Goal: Transaction & Acquisition: Download file/media

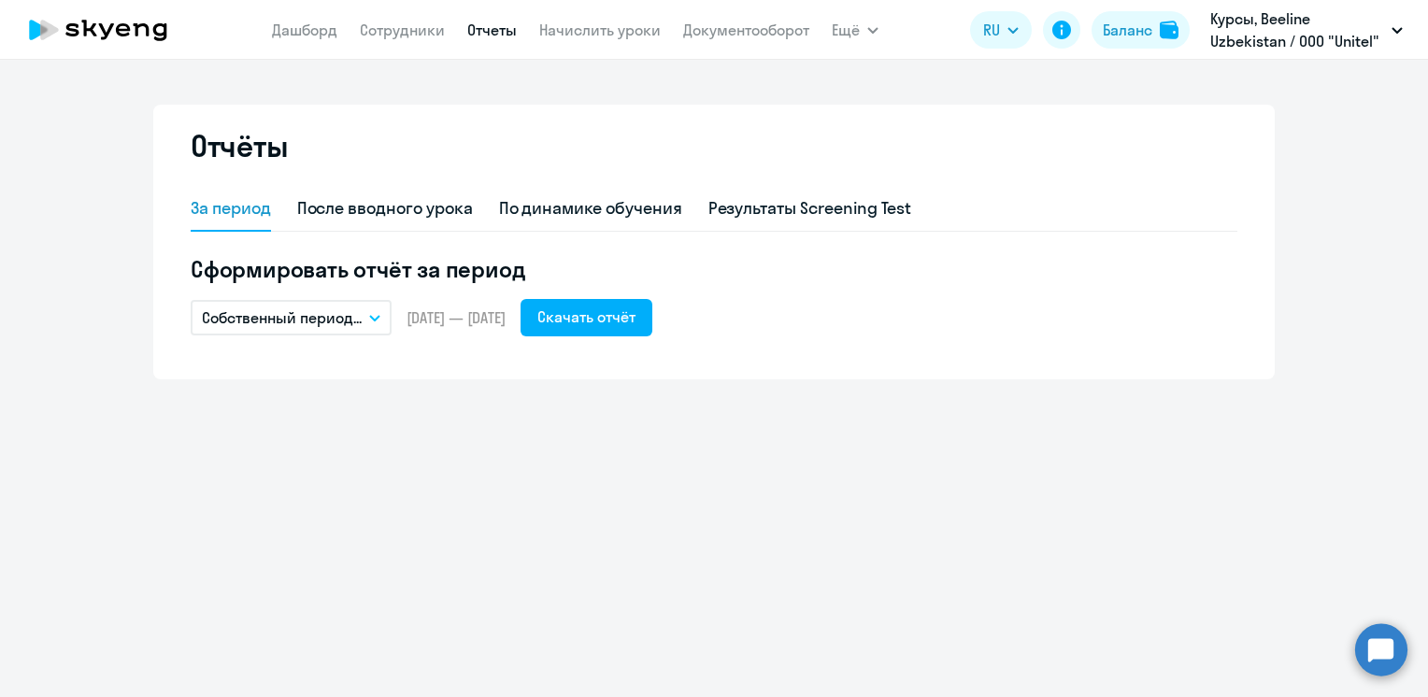
click at [131, 38] on icon at bounding box center [98, 30] width 164 height 47
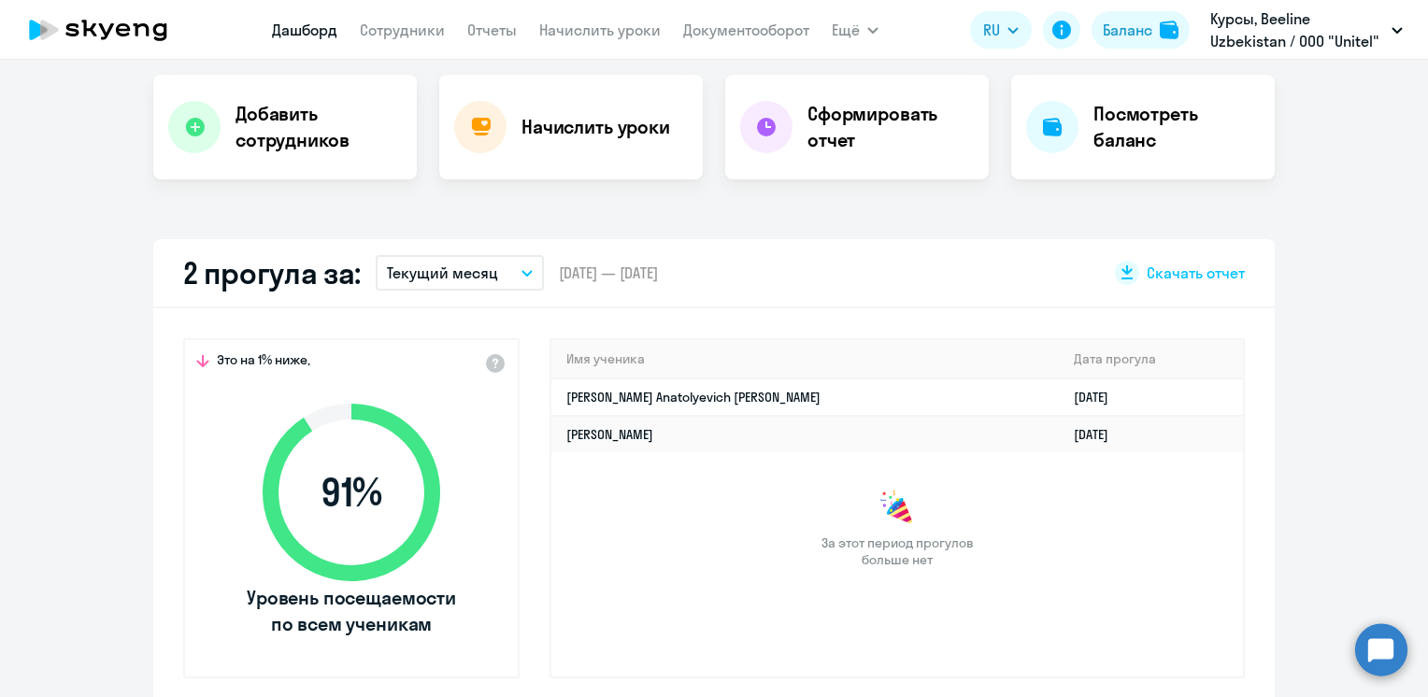
scroll to position [374, 0]
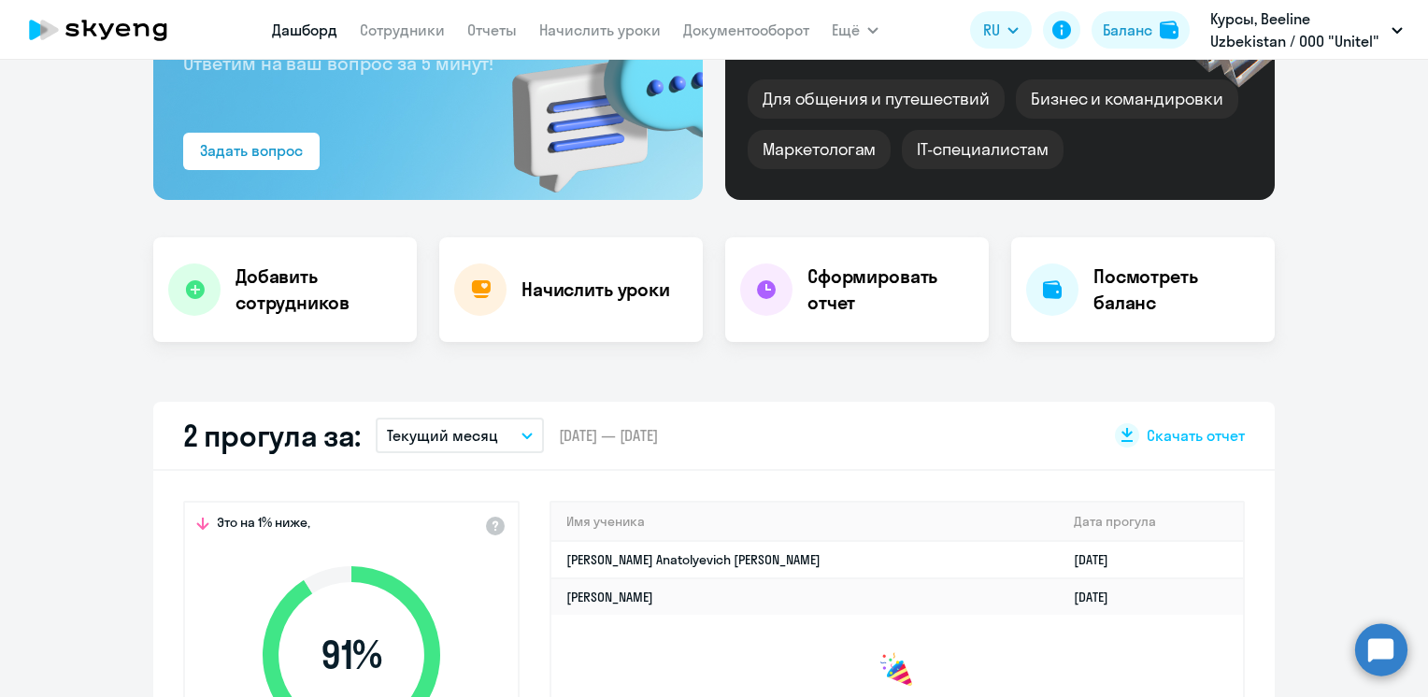
select select "30"
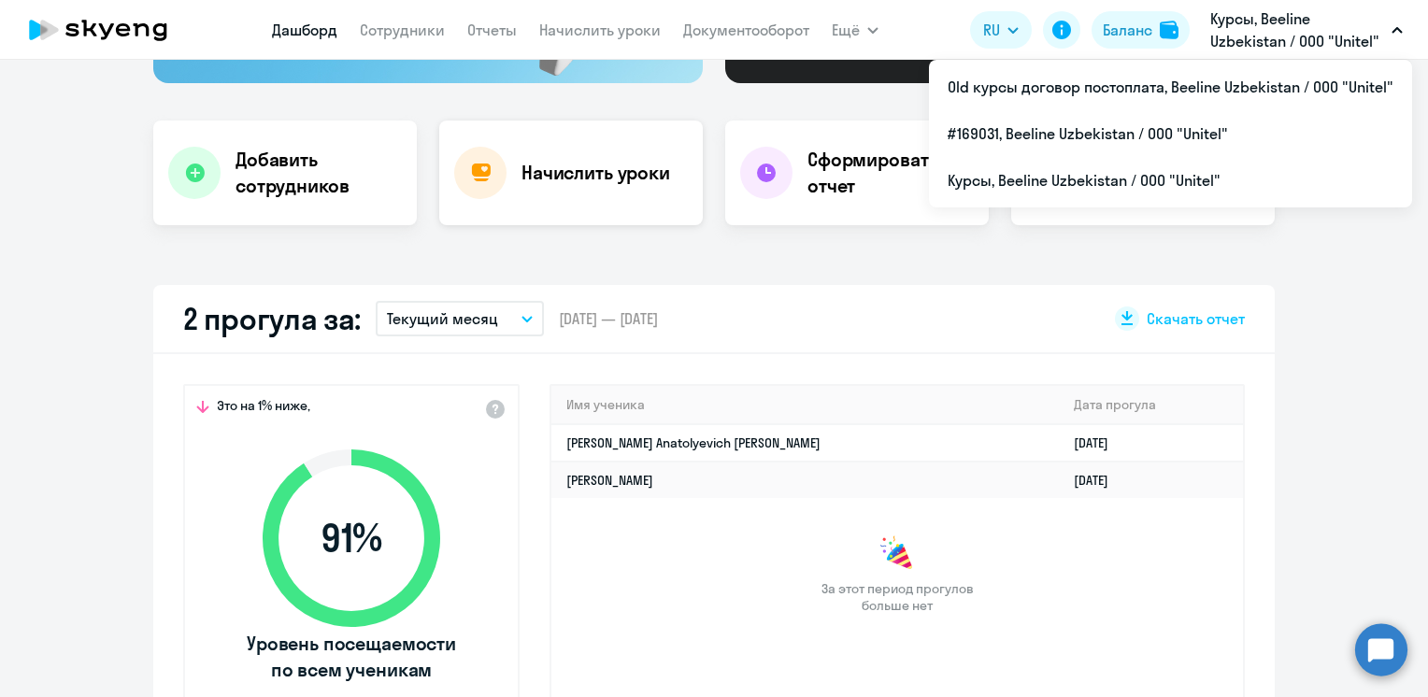
scroll to position [0, 0]
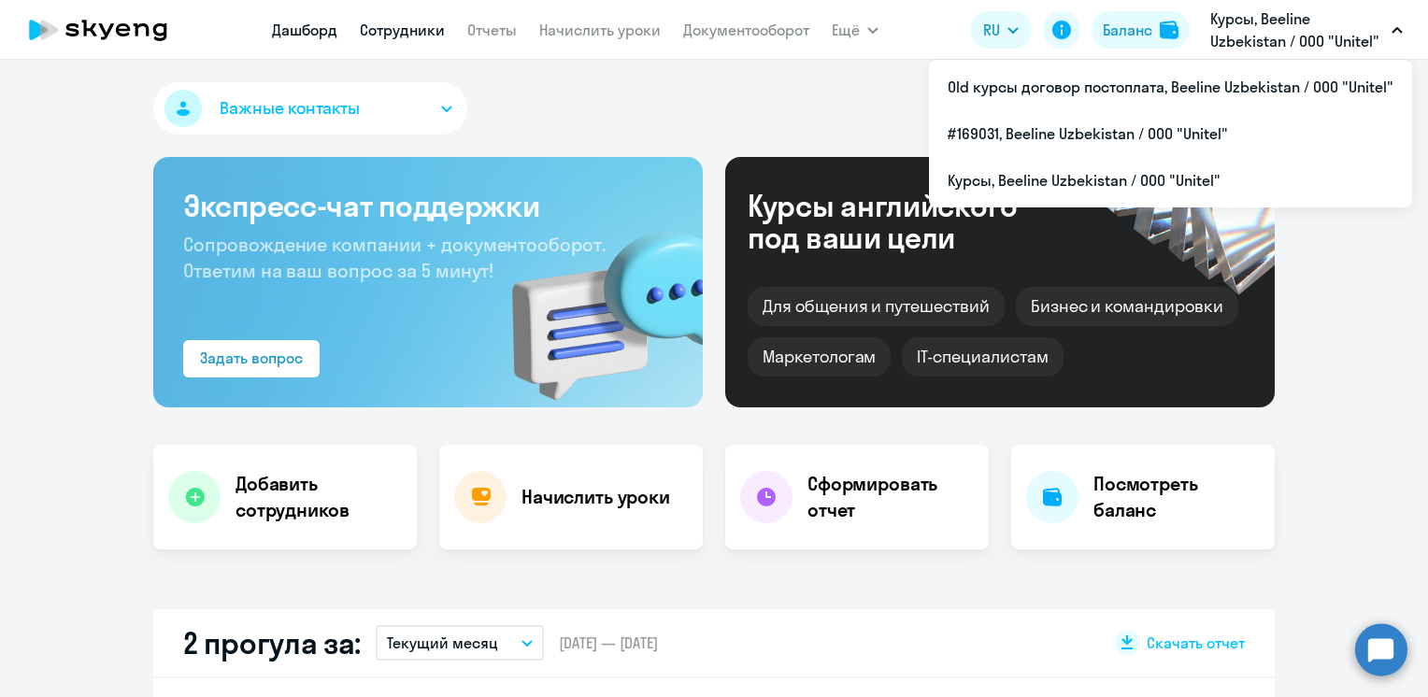
click at [407, 35] on link "Сотрудники" at bounding box center [402, 30] width 85 height 19
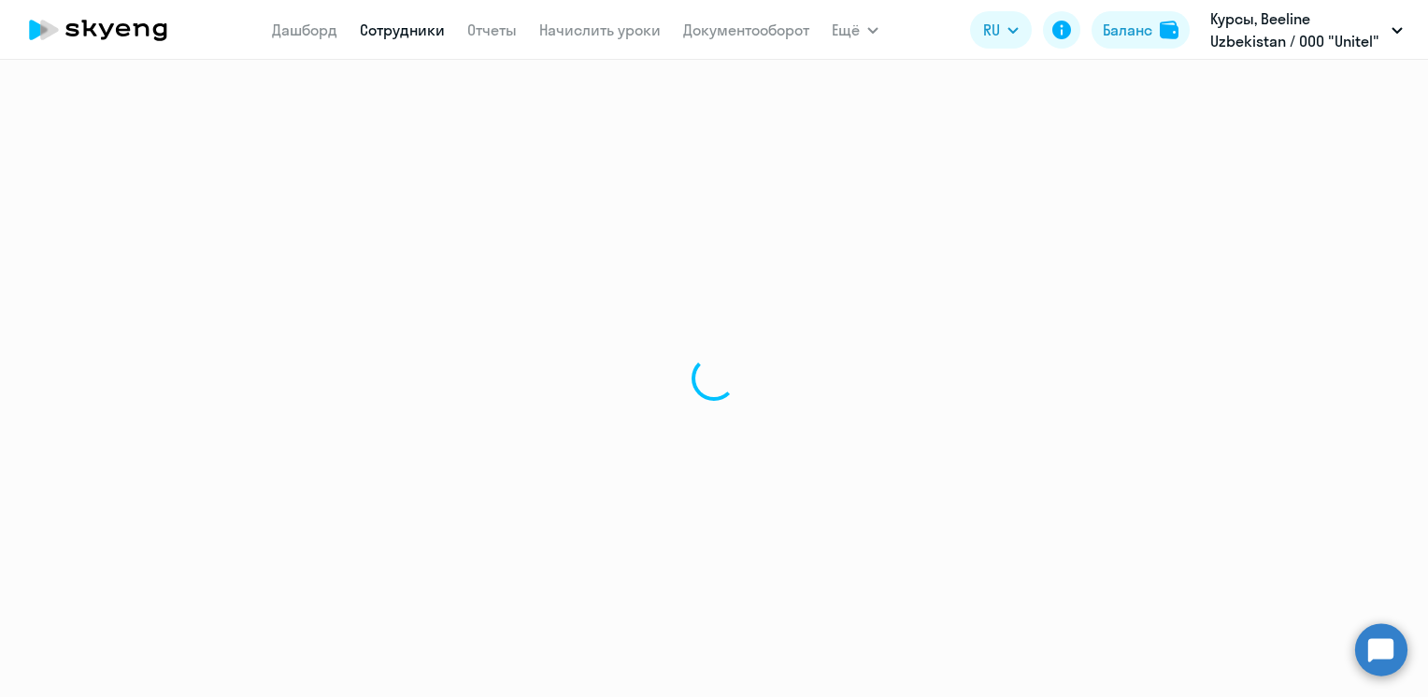
select select "30"
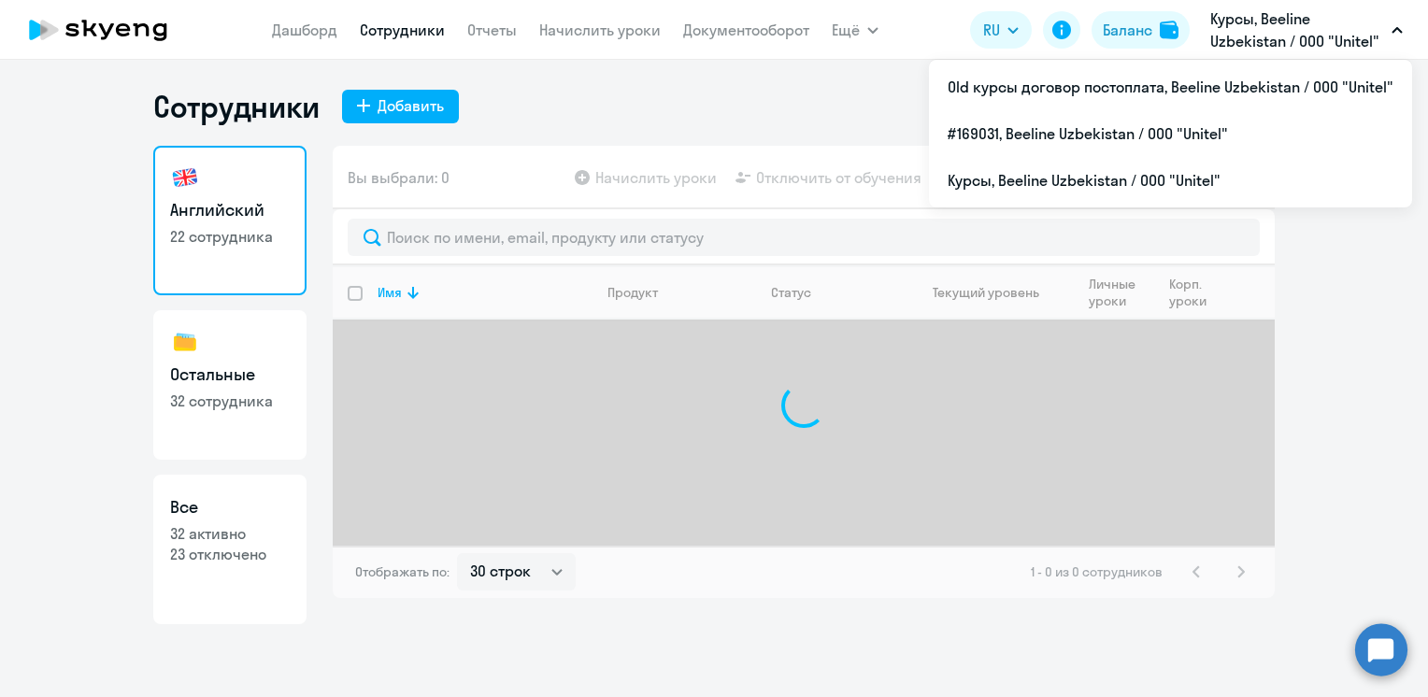
click at [1305, 43] on p "Курсы, Beeline Uzbekistan / ООО "Unitel"" at bounding box center [1297, 29] width 174 height 45
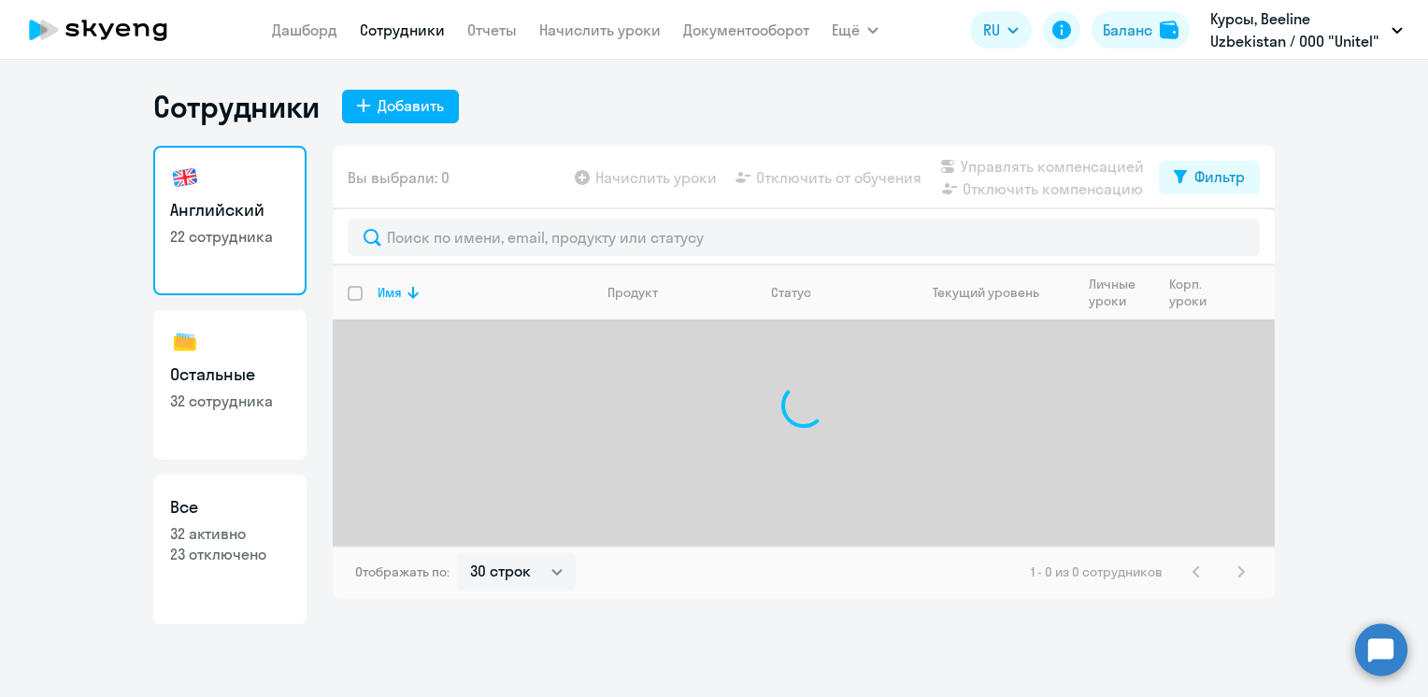
click at [1305, 43] on p "Курсы, Beeline Uzbekistan / ООО "Unitel"" at bounding box center [1297, 29] width 174 height 45
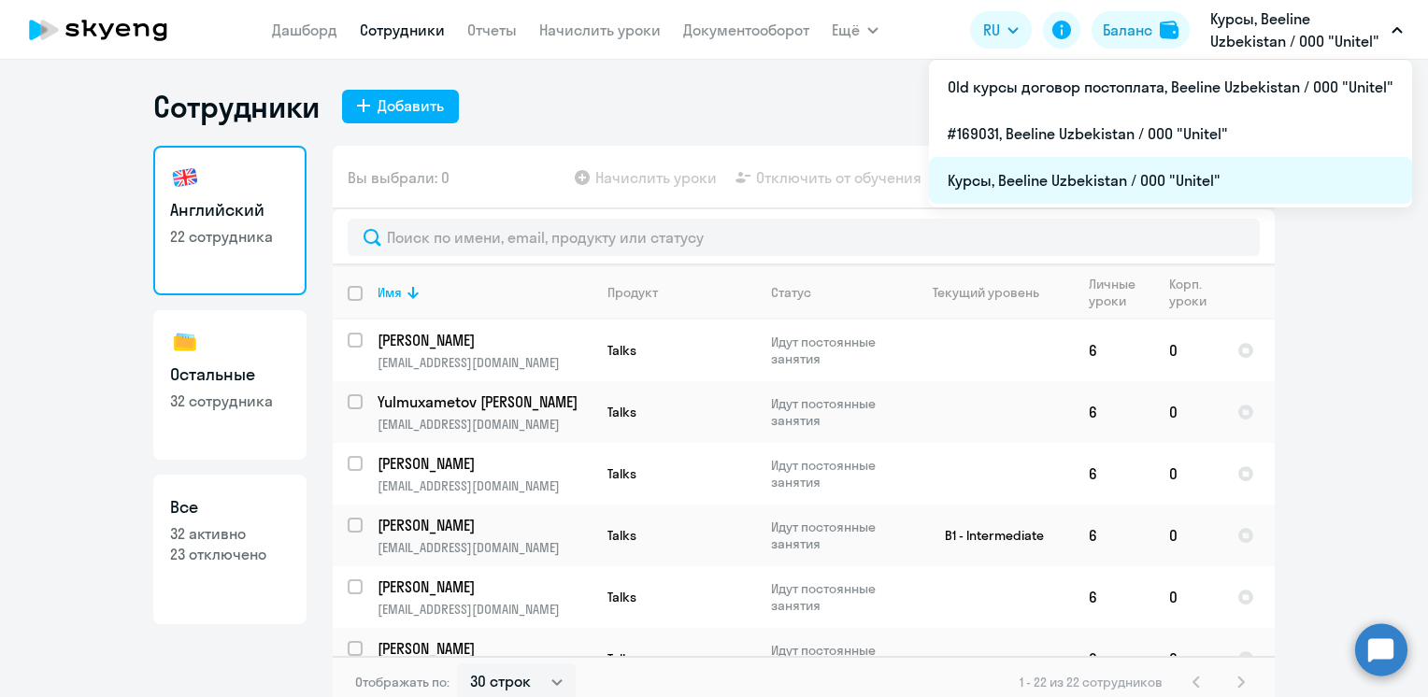
click at [1016, 179] on li "Курсы, Beeline Uzbekistan / ООО "Unitel"" at bounding box center [1170, 180] width 483 height 47
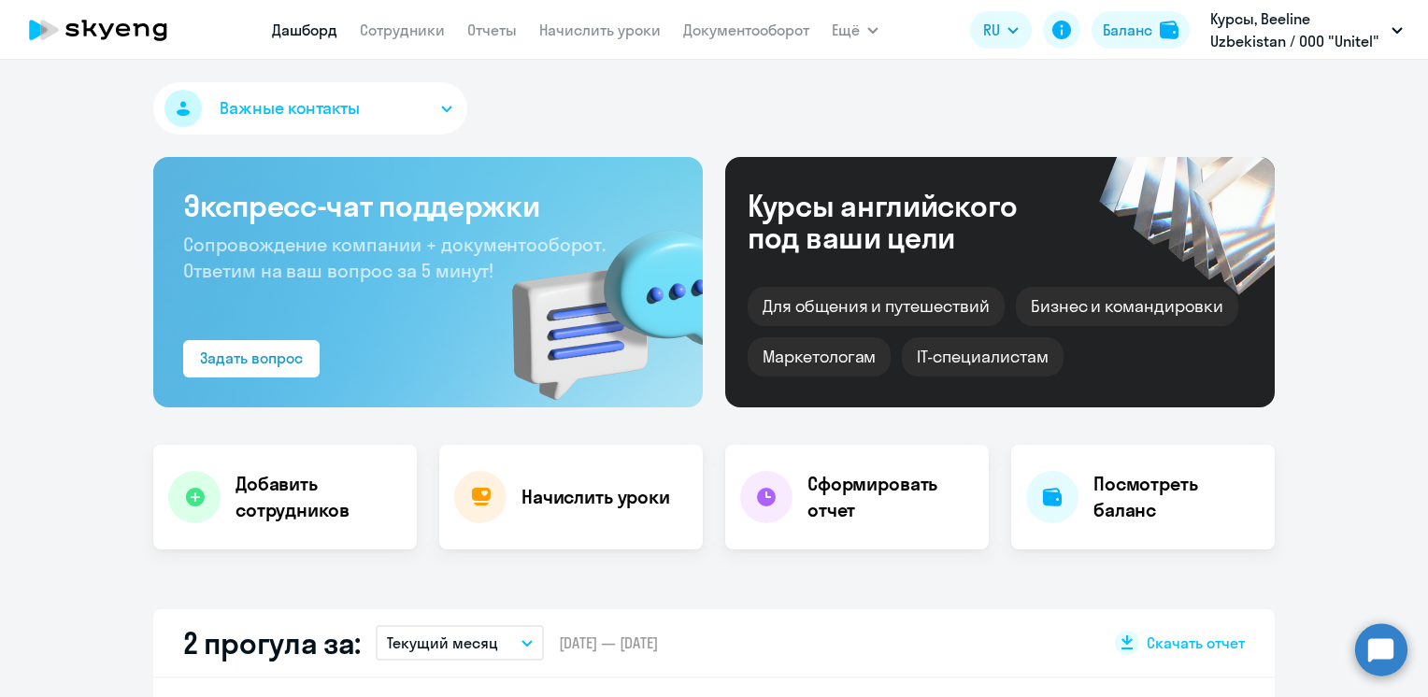
select select "30"
click at [484, 28] on link "Отчеты" at bounding box center [492, 30] width 50 height 19
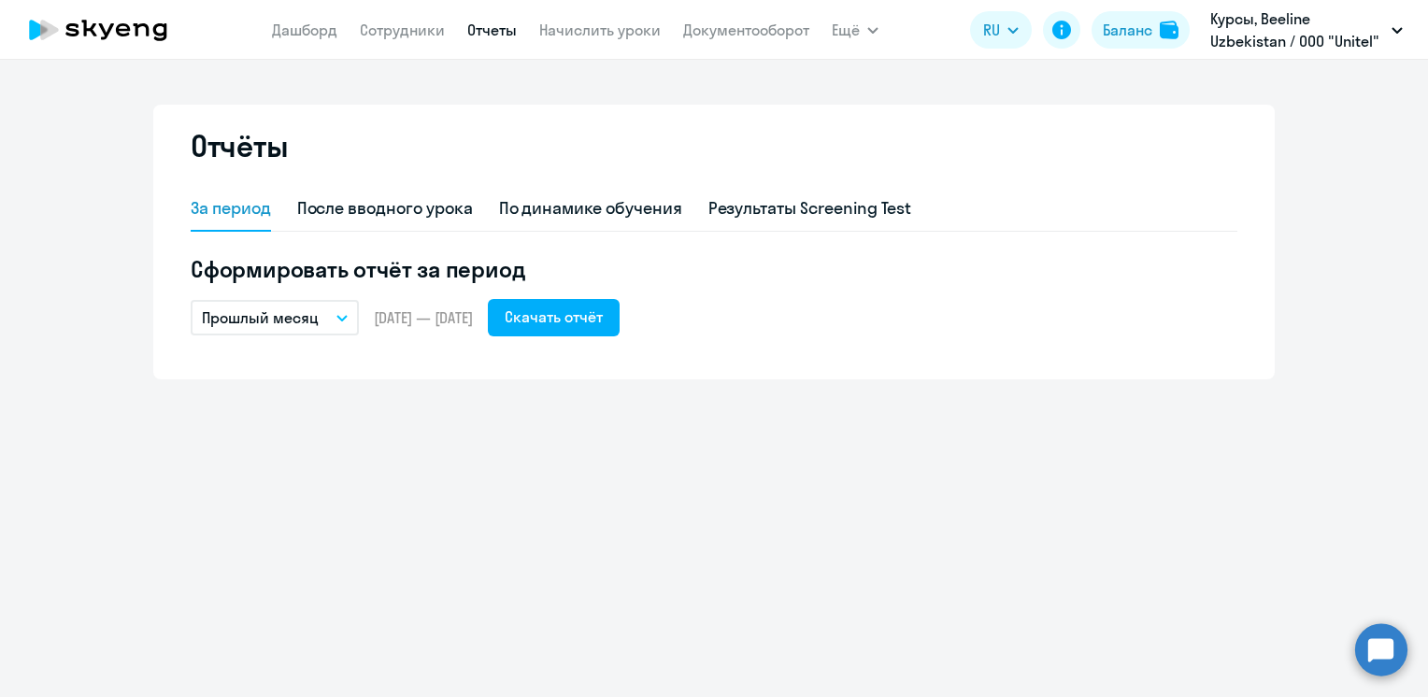
click at [338, 320] on button "Прошлый месяц" at bounding box center [275, 318] width 168 height 36
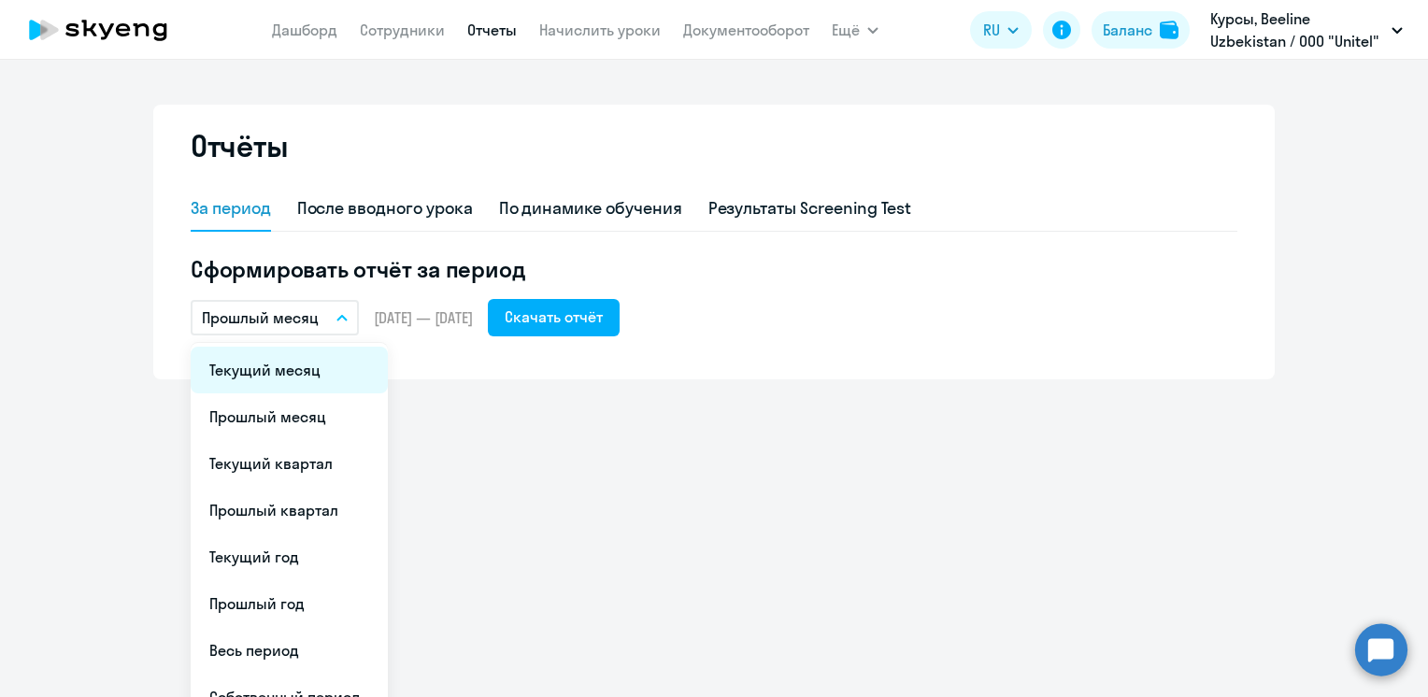
click at [273, 370] on li "Текущий месяц" at bounding box center [289, 370] width 197 height 47
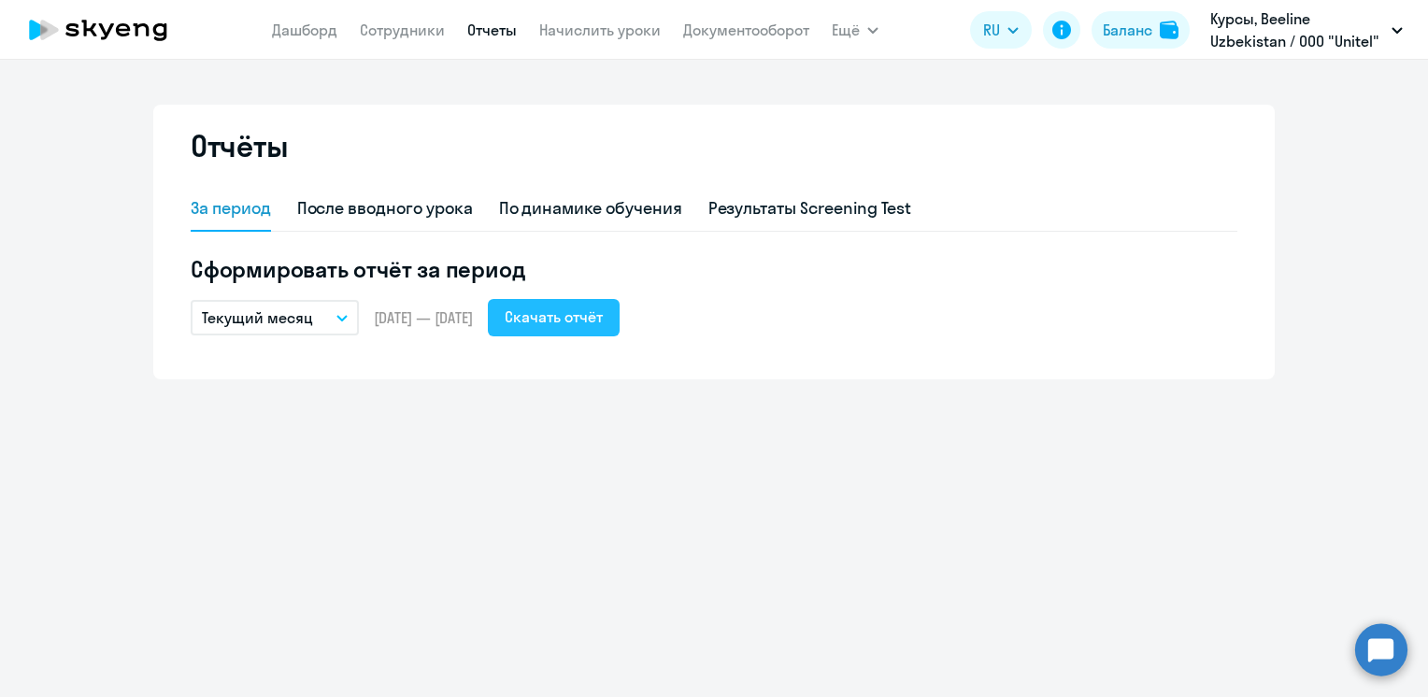
click at [603, 322] on div "Скачать отчёт" at bounding box center [554, 317] width 98 height 22
click at [283, 22] on link "Дашборд" at bounding box center [304, 30] width 65 height 19
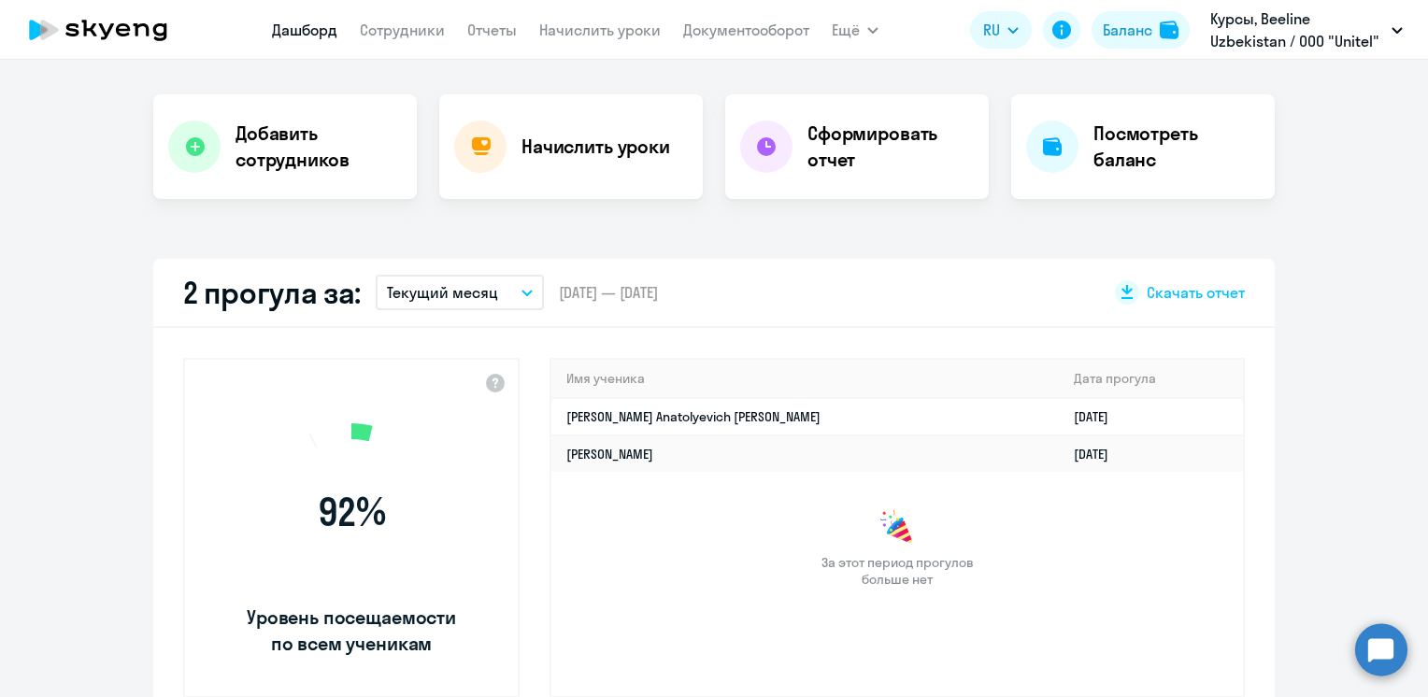
select select "30"
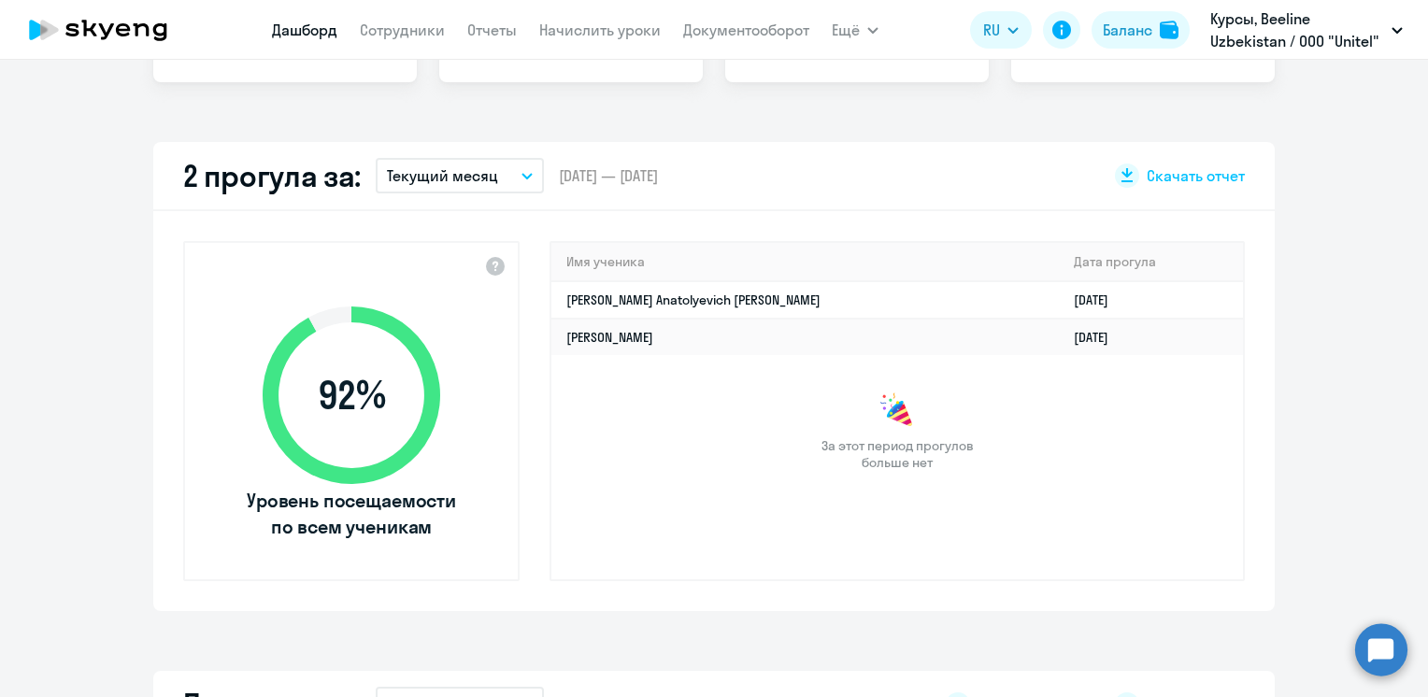
click at [1308, 414] on app-truancy-attendance-dashboard "2 прогула за: Текущий месяц – [DATE] — [DATE] Скачать отчет 92 % Уровень посеща…" at bounding box center [714, 376] width 1428 height 469
click at [1332, 428] on app-truancy-attendance-dashboard "2 прогула за: Текущий месяц – [DATE] — [DATE] Скачать отчет 92 % Уровень посеща…" at bounding box center [714, 376] width 1428 height 469
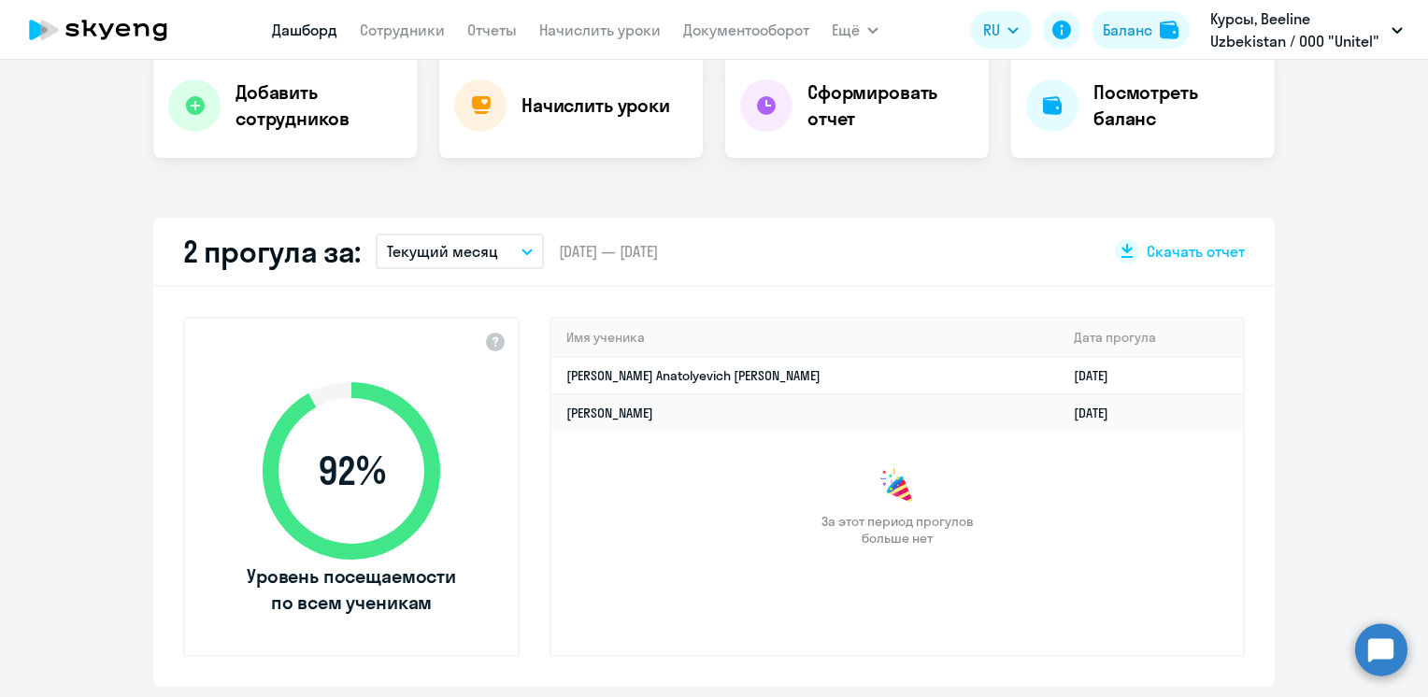
scroll to position [347, 0]
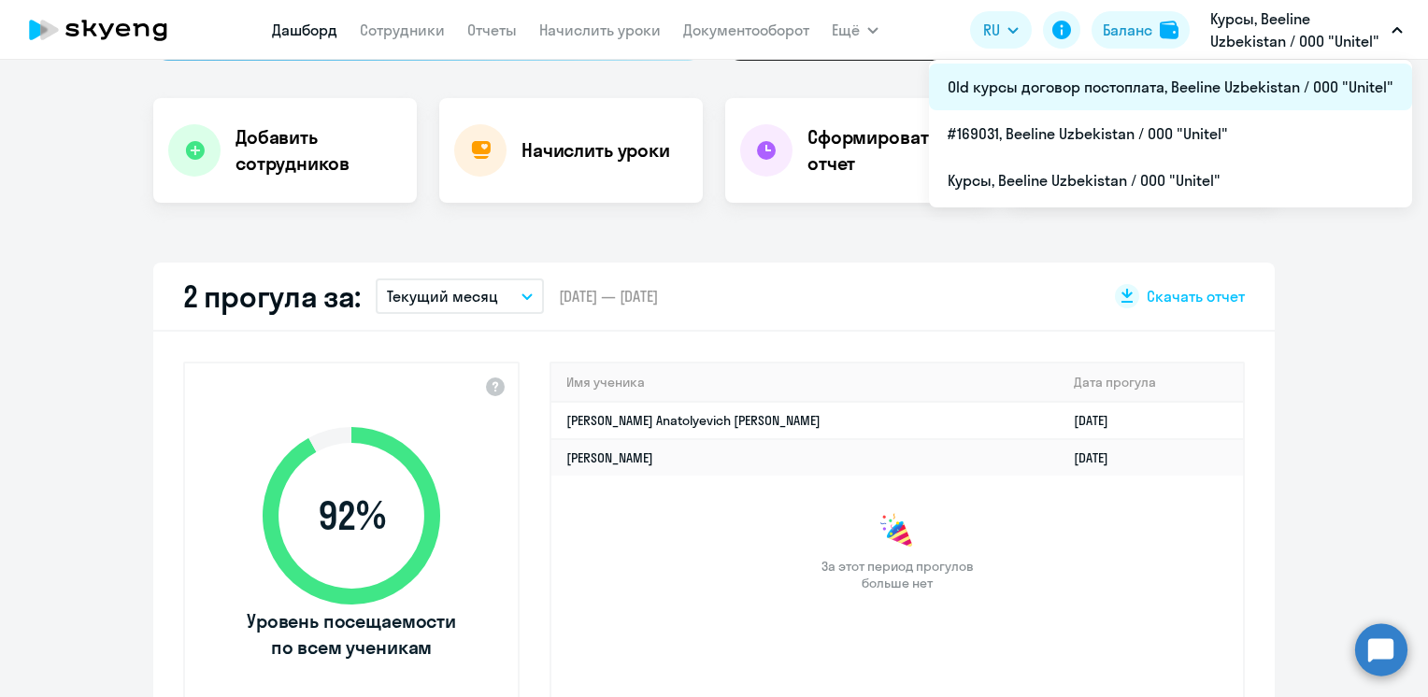
click at [1039, 86] on li "Old курсы договор постоплата, Beeline Uzbekistan / ООО "Unitel"" at bounding box center [1170, 87] width 483 height 47
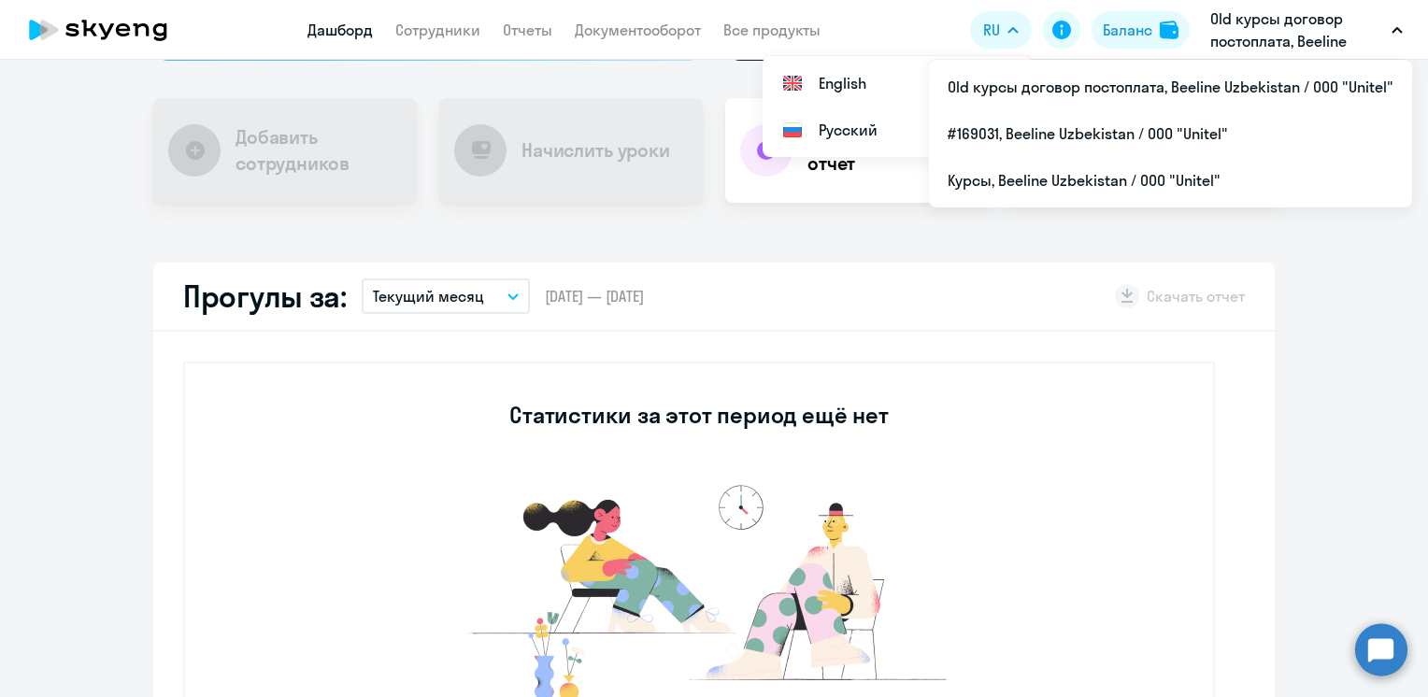
click at [1337, 26] on p "Old курсы договор постоплата, Beeline Uzbekistan / ООО "Unitel"" at bounding box center [1297, 29] width 174 height 45
click at [1314, 24] on p "Old курсы договор постоплата, Beeline Uzbekistan / ООО "Unitel"" at bounding box center [1297, 29] width 174 height 45
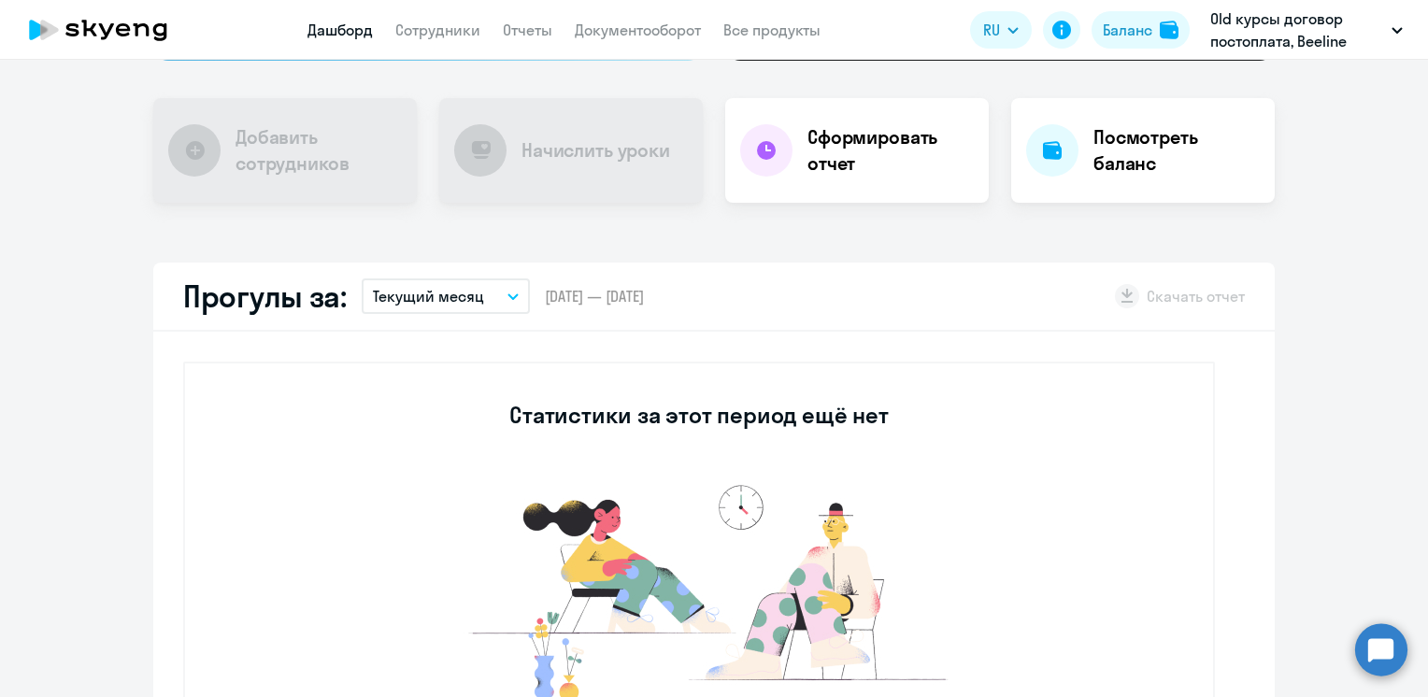
click at [1314, 24] on p "Old курсы договор постоплата, Beeline Uzbekistan / ООО "Unitel"" at bounding box center [1297, 29] width 174 height 45
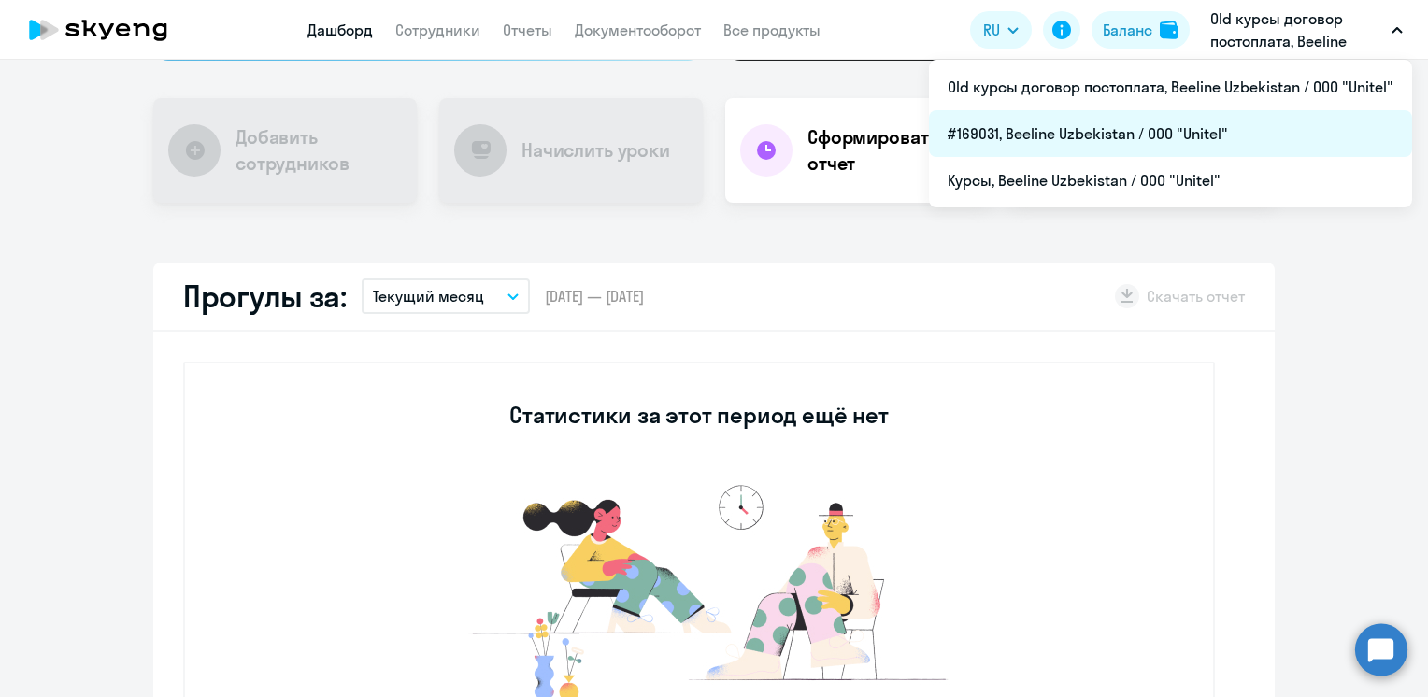
click at [1139, 140] on li "#169031, Beeline Uzbekistan / ООО "Unitel"" at bounding box center [1170, 133] width 483 height 47
